Goal: Task Accomplishment & Management: Complete application form

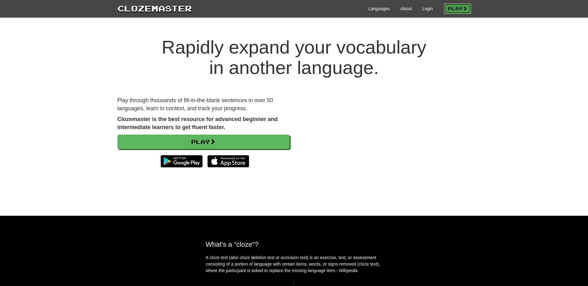
click at [460, 6] on link "Play" at bounding box center [457, 8] width 27 height 11
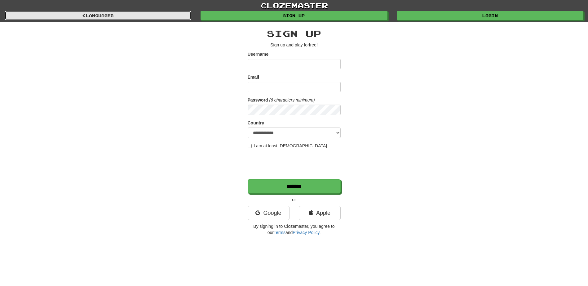
click at [103, 13] on link "Languages" at bounding box center [98, 15] width 187 height 9
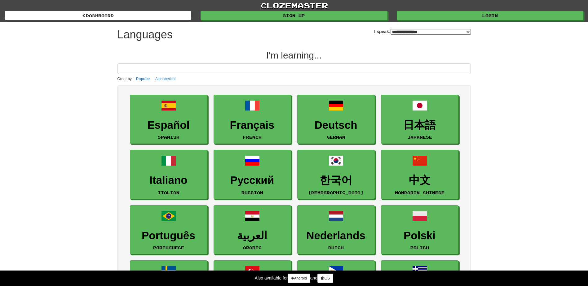
select select "*******"
click at [147, 66] on input at bounding box center [293, 69] width 353 height 11
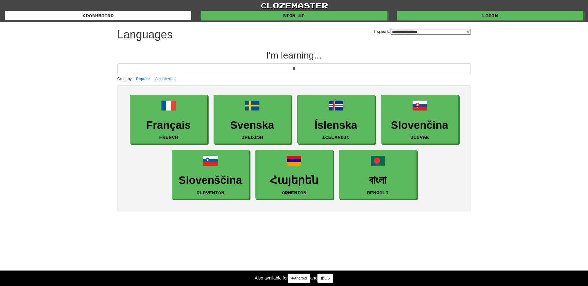
type input "*"
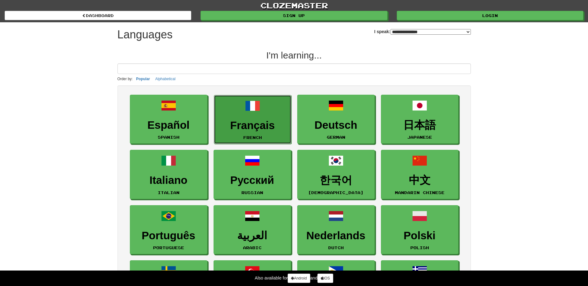
click at [240, 115] on link "Français French" at bounding box center [252, 119] width 77 height 49
